Goal: Transaction & Acquisition: Obtain resource

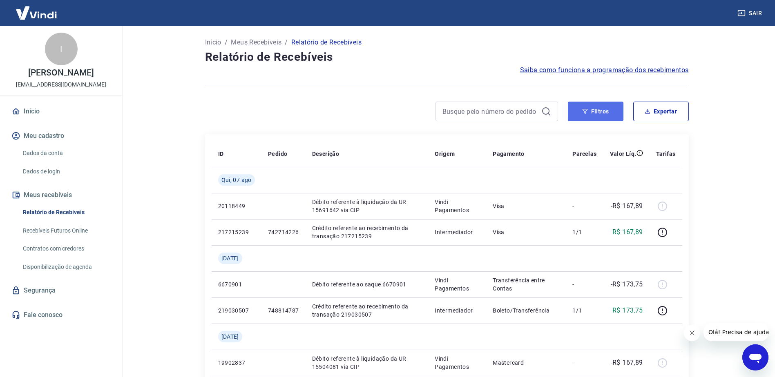
click at [598, 111] on button "Filtros" at bounding box center [596, 112] width 56 height 20
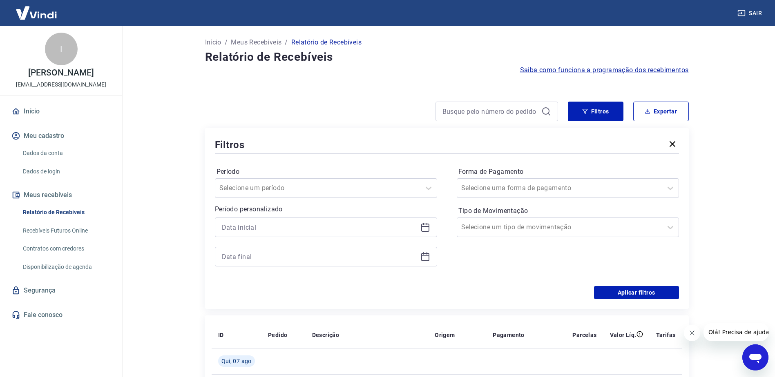
click at [425, 228] on icon at bounding box center [425, 228] width 10 height 10
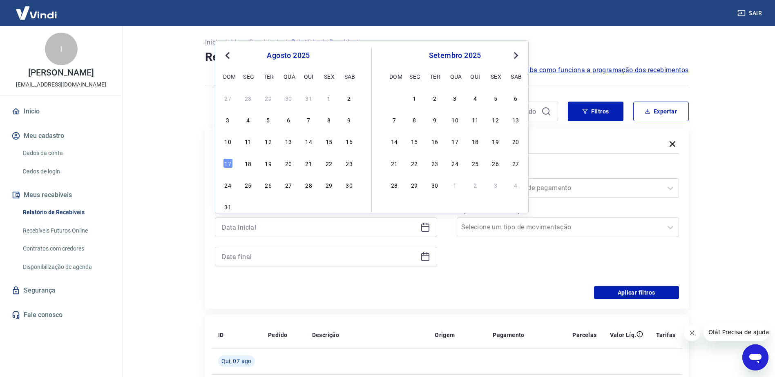
click at [228, 55] on span "Previous Month" at bounding box center [228, 55] width 0 height 9
click at [264, 100] on div "1" at bounding box center [268, 98] width 10 height 10
type input "01/07/2025"
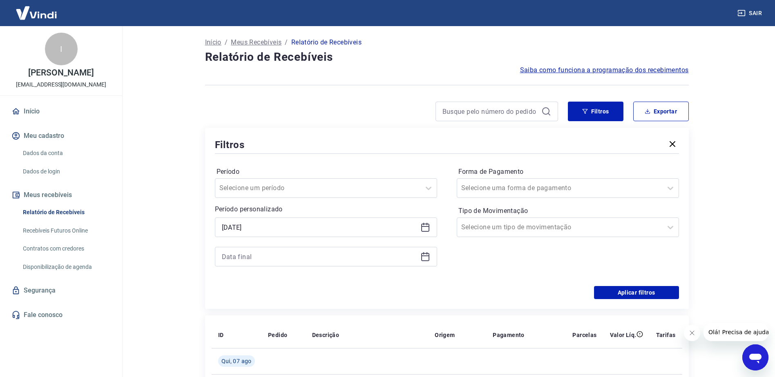
click at [425, 259] on icon at bounding box center [425, 257] width 10 height 10
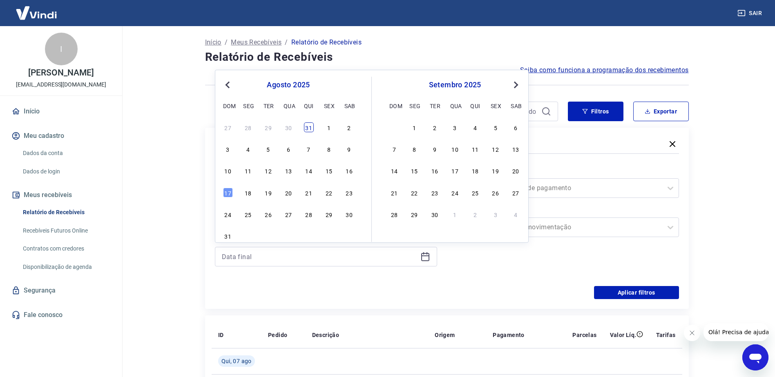
click at [309, 132] on div "31" at bounding box center [309, 128] width 10 height 10
type input "31/07/2025"
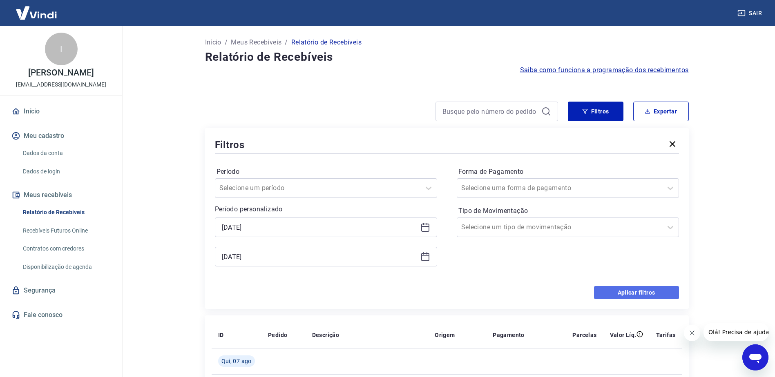
click at [618, 295] on button "Aplicar filtros" at bounding box center [636, 292] width 85 height 13
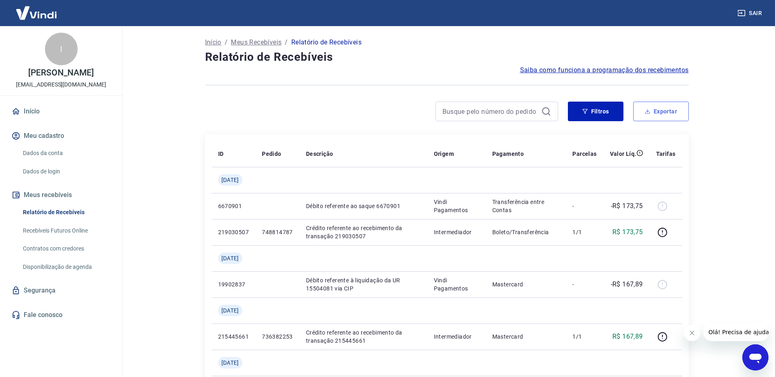
click at [664, 112] on button "Exportar" at bounding box center [661, 112] width 56 height 20
type input "01/07/2025"
type input "31/07/2025"
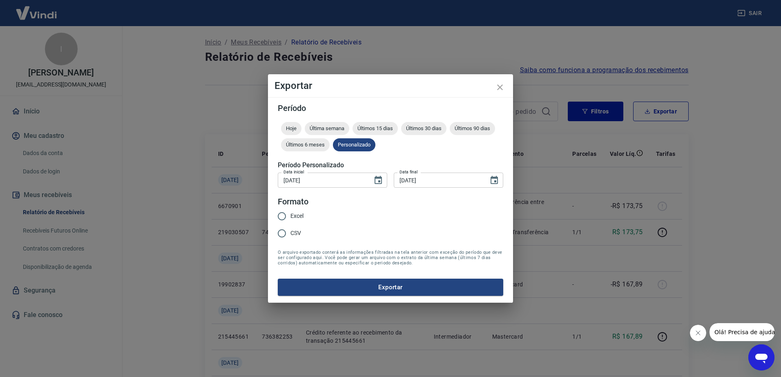
click at [297, 216] on span "Excel" at bounding box center [296, 216] width 13 height 9
click at [290, 216] on input "Excel" at bounding box center [281, 216] width 17 height 17
radio input "true"
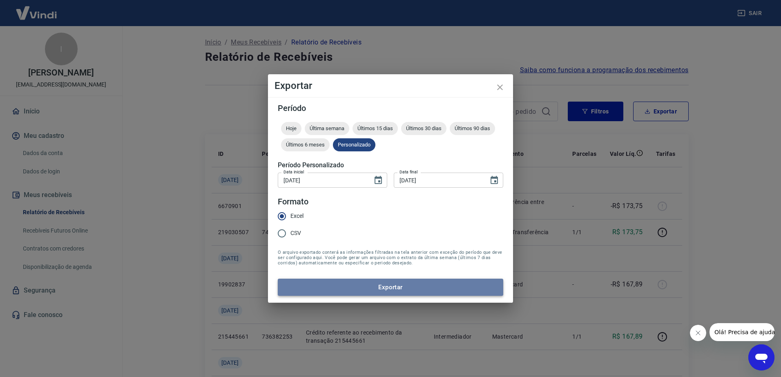
click at [385, 290] on button "Exportar" at bounding box center [390, 287] width 225 height 17
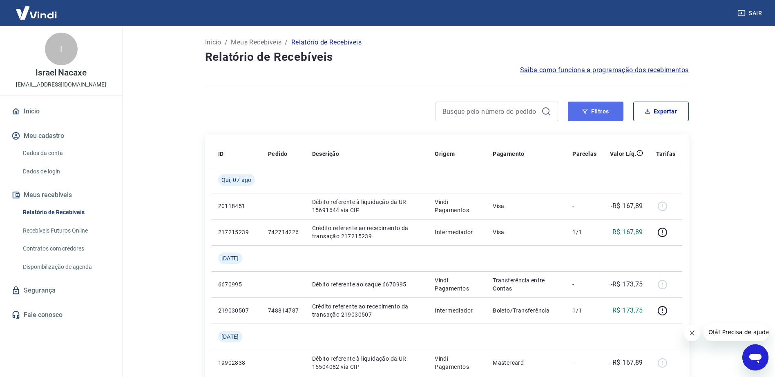
click at [604, 112] on button "Filtros" at bounding box center [596, 112] width 56 height 20
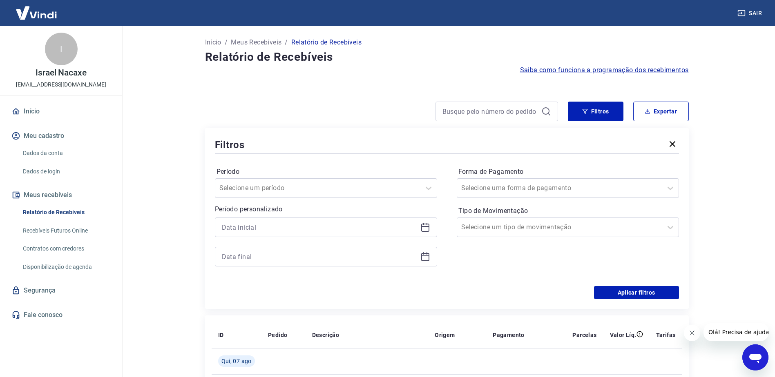
click at [422, 227] on icon at bounding box center [425, 226] width 8 height 1
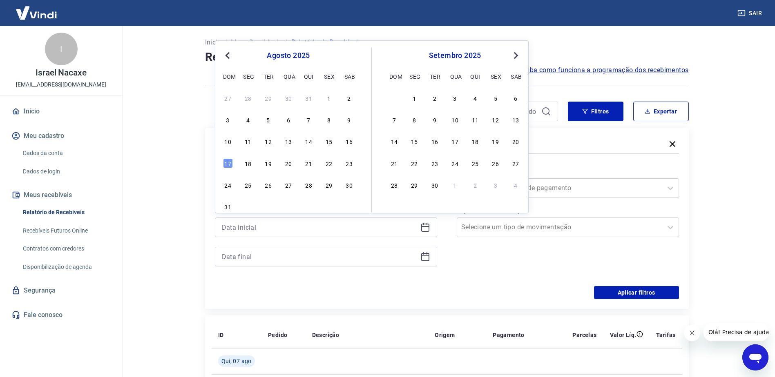
click at [228, 54] on span "Previous Month" at bounding box center [228, 55] width 0 height 9
click at [267, 97] on div "1" at bounding box center [268, 98] width 10 height 10
type input "01/07/2025"
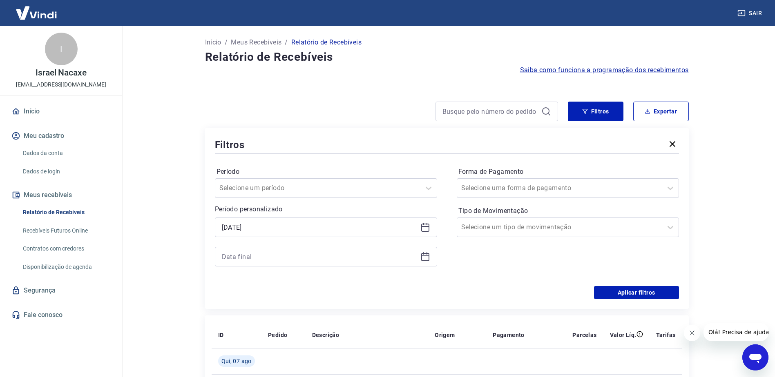
click at [420, 260] on icon at bounding box center [425, 257] width 10 height 10
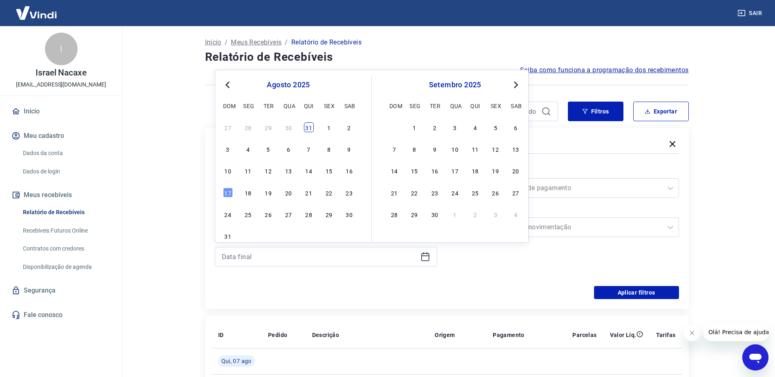
click at [307, 129] on div "31" at bounding box center [309, 128] width 10 height 10
type input "31/07/2025"
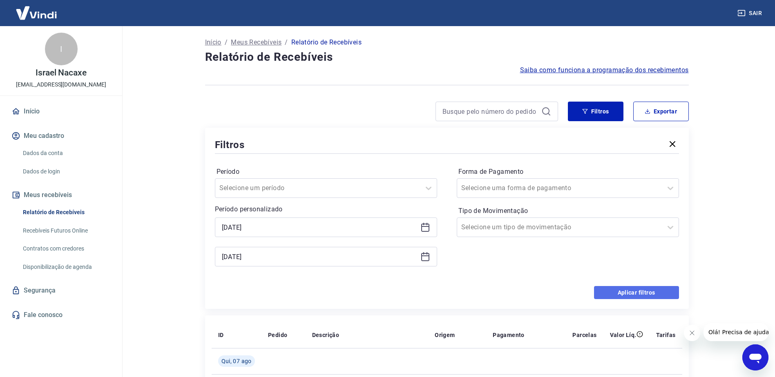
click at [612, 294] on button "Aplicar filtros" at bounding box center [636, 292] width 85 height 13
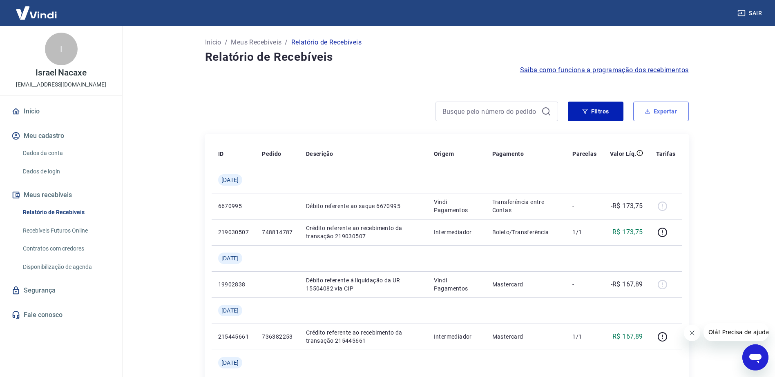
click at [662, 113] on button "Exportar" at bounding box center [661, 112] width 56 height 20
type input "01/07/2025"
type input "31/07/2025"
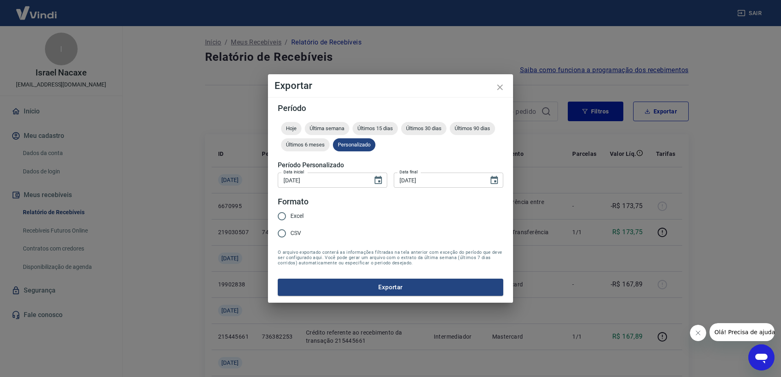
click at [293, 210] on label "Excel" at bounding box center [288, 216] width 30 height 17
click at [290, 210] on input "Excel" at bounding box center [281, 216] width 17 height 17
radio input "true"
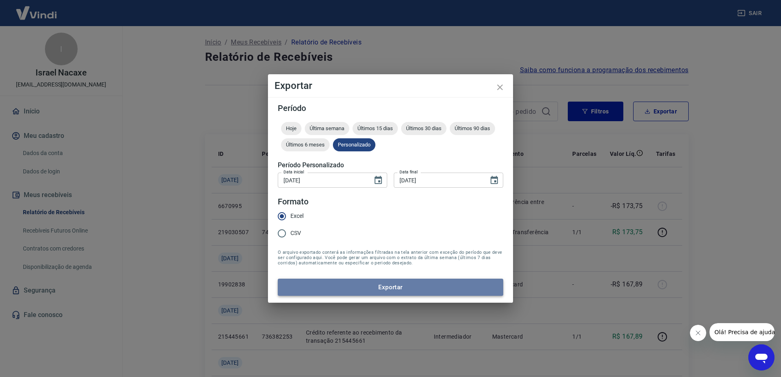
click at [354, 286] on button "Exportar" at bounding box center [390, 287] width 225 height 17
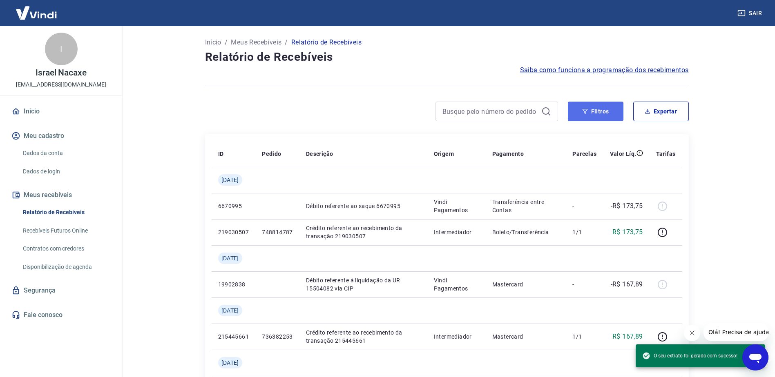
click at [598, 110] on button "Filtros" at bounding box center [596, 112] width 56 height 20
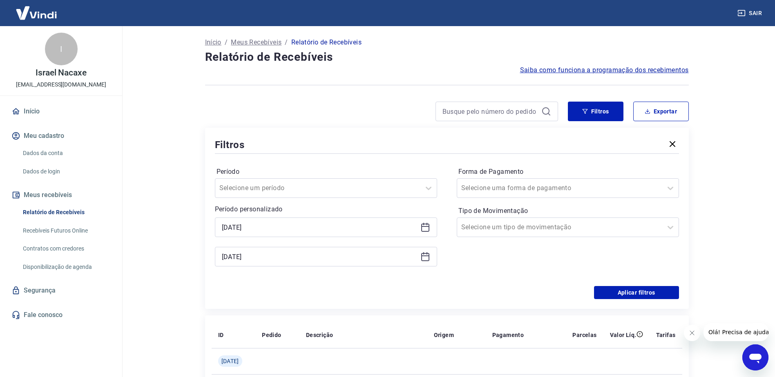
click at [427, 230] on icon at bounding box center [425, 228] width 10 height 10
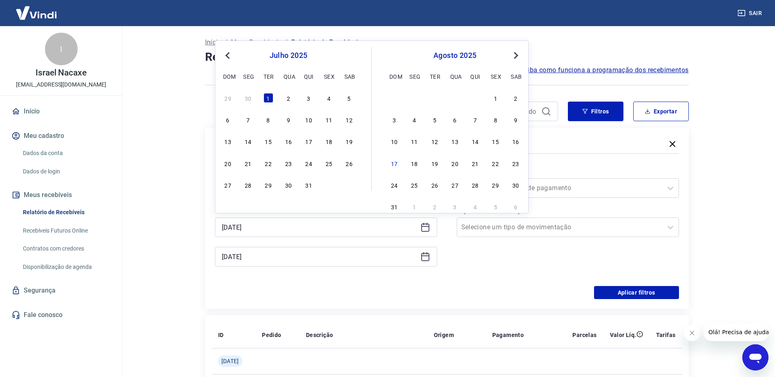
click at [228, 56] on span "Previous Month" at bounding box center [228, 55] width 0 height 9
click at [227, 100] on div "1" at bounding box center [228, 98] width 10 height 10
type input "[DATE]"
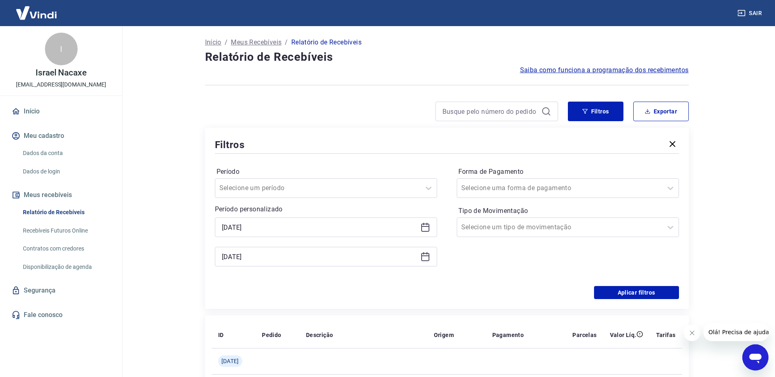
click at [429, 256] on icon at bounding box center [425, 257] width 10 height 10
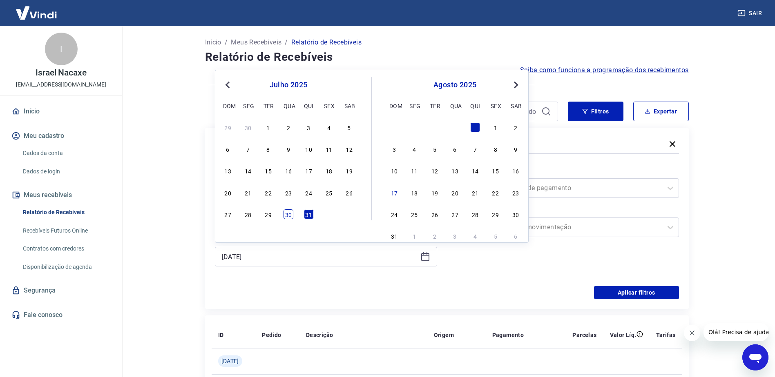
click at [290, 215] on div "30" at bounding box center [288, 215] width 10 height 10
type input "30/07/2025"
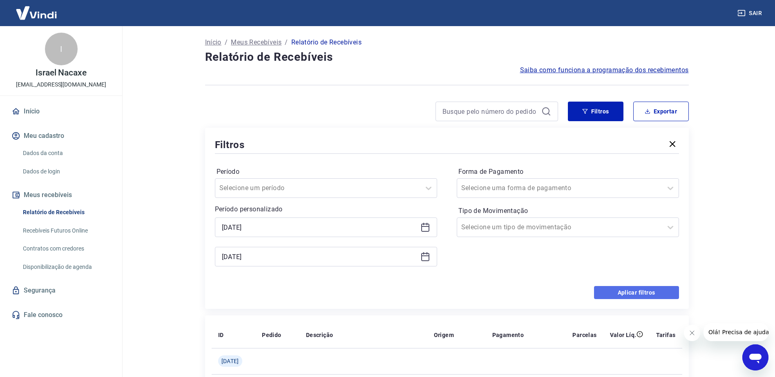
click at [635, 290] on button "Aplicar filtros" at bounding box center [636, 292] width 85 height 13
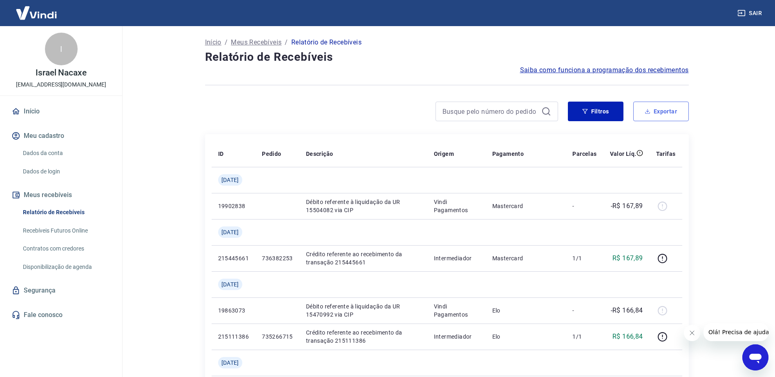
click at [659, 112] on button "Exportar" at bounding box center [661, 112] width 56 height 20
type input "[DATE]"
type input "30/07/2025"
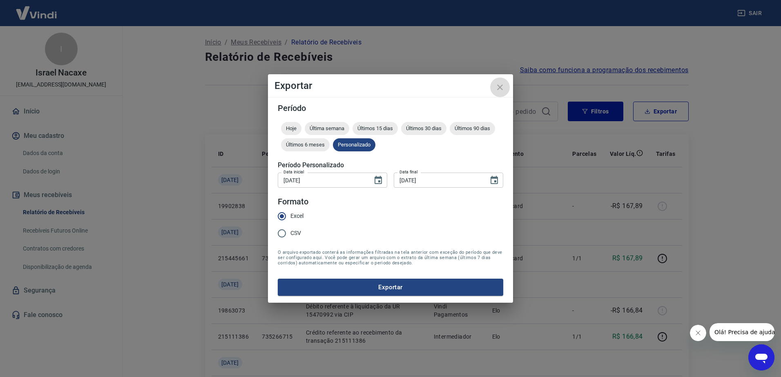
click at [499, 87] on icon "close" at bounding box center [500, 88] width 6 height 6
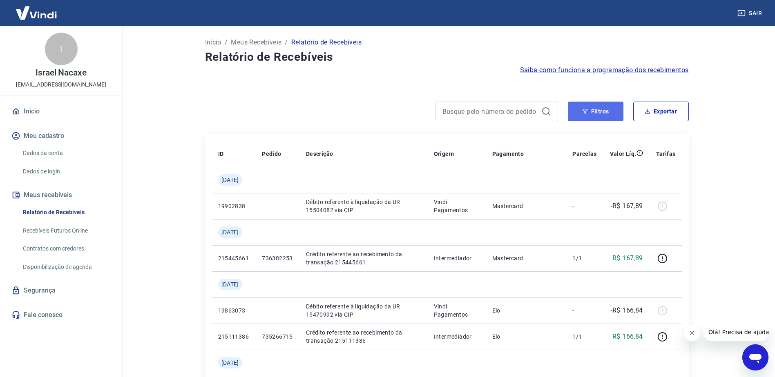
click at [598, 115] on button "Filtros" at bounding box center [596, 112] width 56 height 20
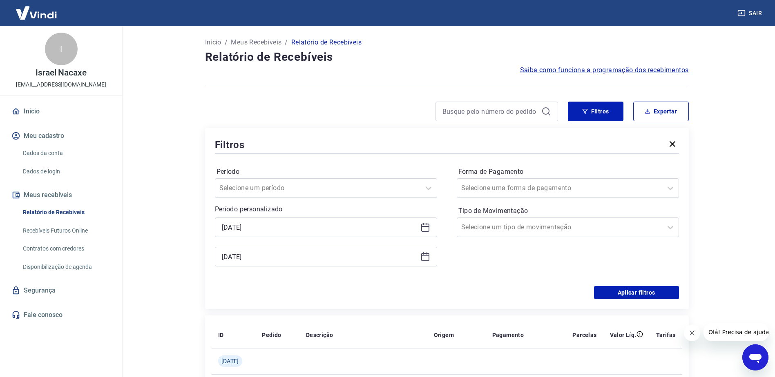
click at [423, 257] on icon at bounding box center [425, 257] width 10 height 10
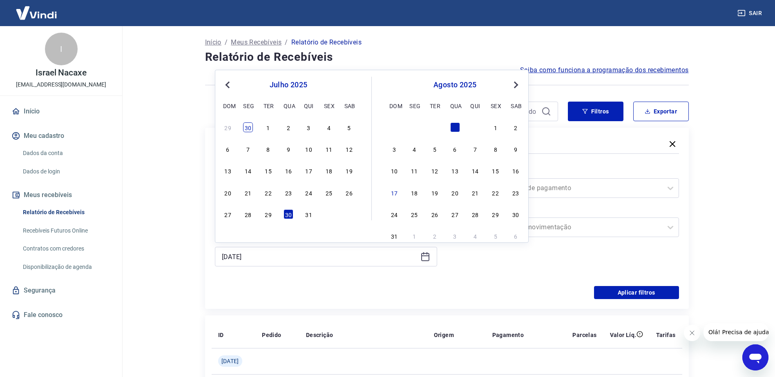
click at [247, 129] on div "30" at bounding box center [248, 128] width 10 height 10
type input "[DATE]"
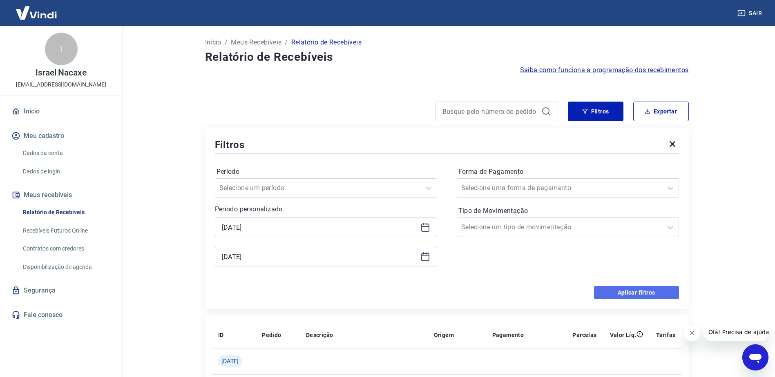
click at [629, 289] on button "Aplicar filtros" at bounding box center [636, 292] width 85 height 13
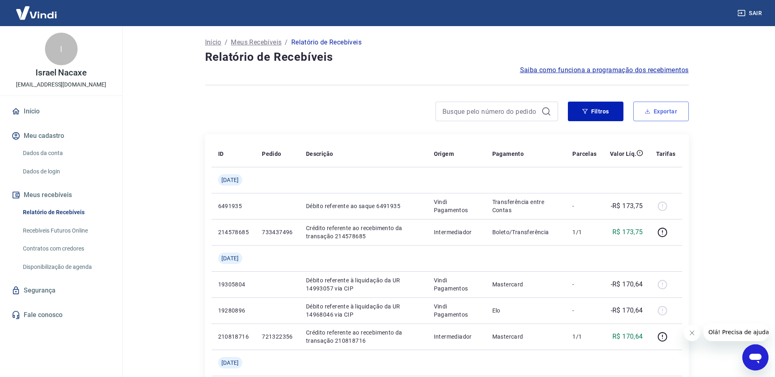
click at [662, 116] on button "Exportar" at bounding box center [661, 112] width 56 height 20
type input "[DATE]"
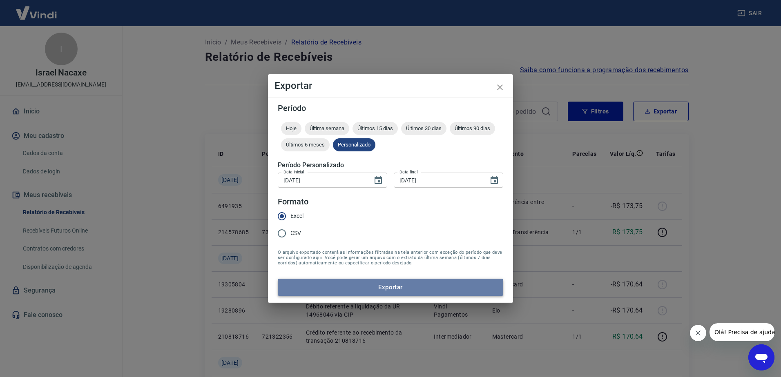
click at [397, 290] on button "Exportar" at bounding box center [390, 287] width 225 height 17
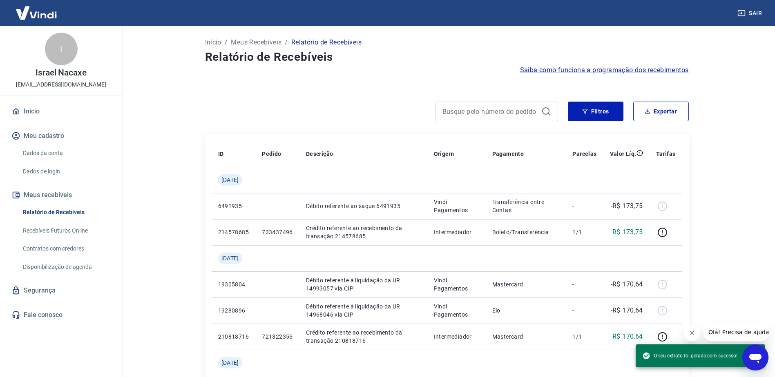
click at [755, 13] on button "Sair" at bounding box center [750, 13] width 29 height 15
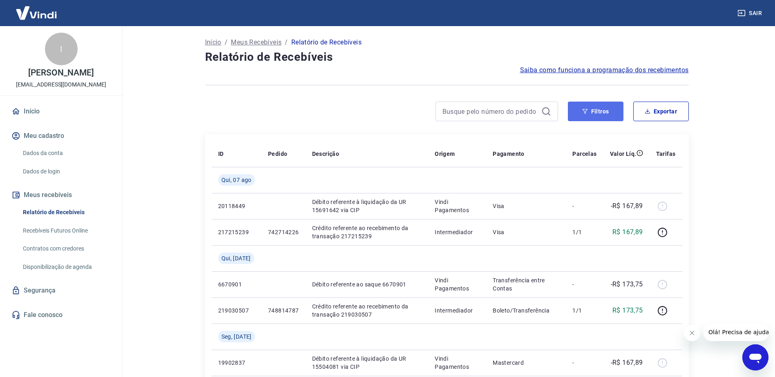
click at [595, 113] on button "Filtros" at bounding box center [596, 112] width 56 height 20
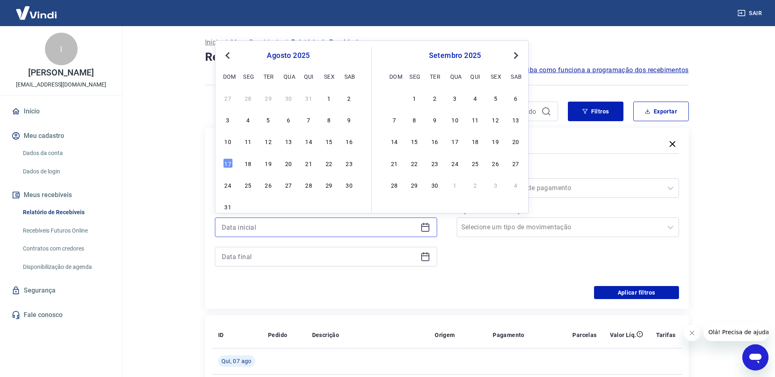
click at [379, 230] on input at bounding box center [319, 227] width 195 height 12
click at [226, 59] on button "Previous Month" at bounding box center [228, 56] width 10 height 10
click at [229, 105] on div "1 2 3 4 5 6 7 8 9 10 11 12 13 14 15 16 17 18 19 20 21 22 23 24 25 26 27 28 29 30" at bounding box center [288, 141] width 133 height 99
click at [227, 97] on div "1" at bounding box center [228, 98] width 10 height 10
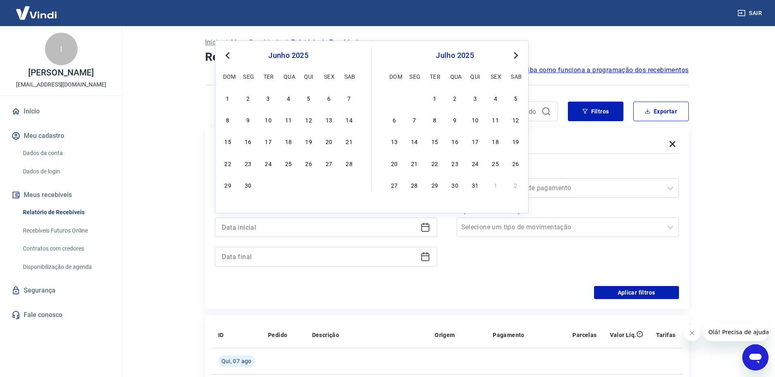
type input "[DATE]"
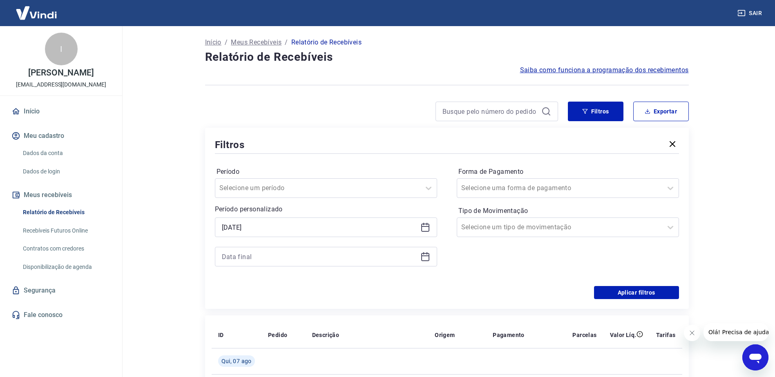
click at [421, 257] on icon at bounding box center [425, 257] width 8 height 8
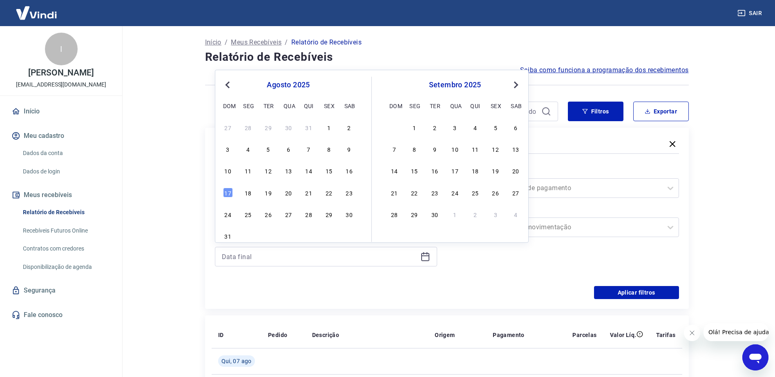
click at [228, 86] on span "Previous Month" at bounding box center [228, 84] width 0 height 9
click at [416, 216] on div "30" at bounding box center [414, 215] width 10 height 10
type input "[DATE]"
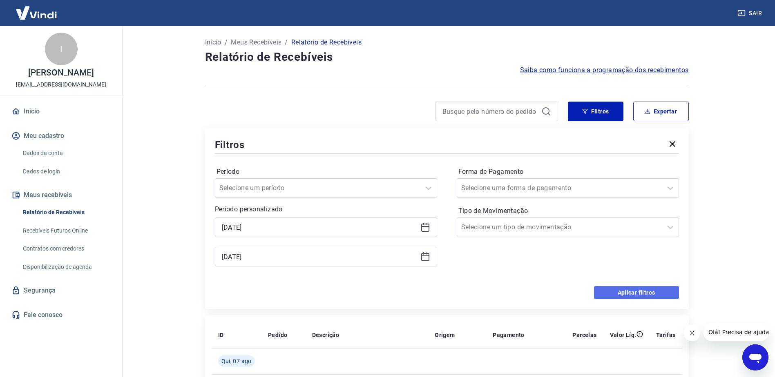
click at [637, 290] on button "Aplicar filtros" at bounding box center [636, 292] width 85 height 13
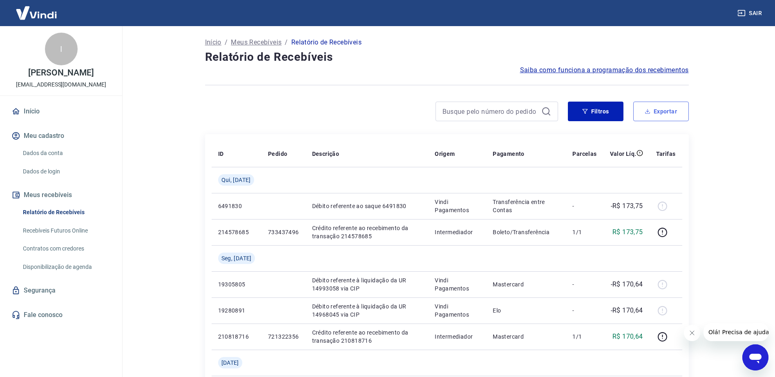
click at [659, 116] on button "Exportar" at bounding box center [661, 112] width 56 height 20
type input "[DATE]"
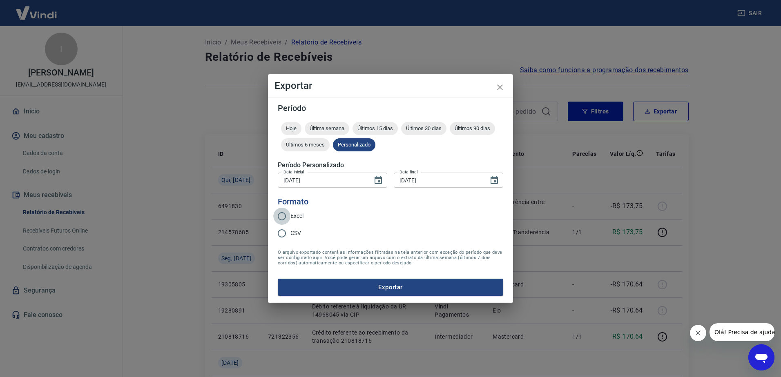
click at [286, 218] on input "Excel" at bounding box center [281, 216] width 17 height 17
radio input "true"
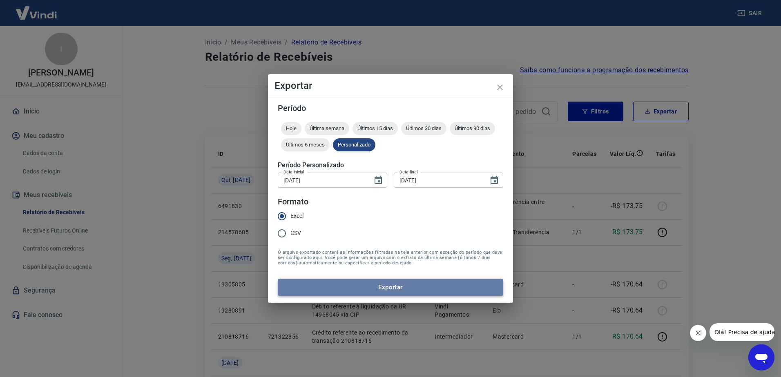
click at [355, 285] on button "Exportar" at bounding box center [390, 287] width 225 height 17
